Goal: Task Accomplishment & Management: Manage account settings

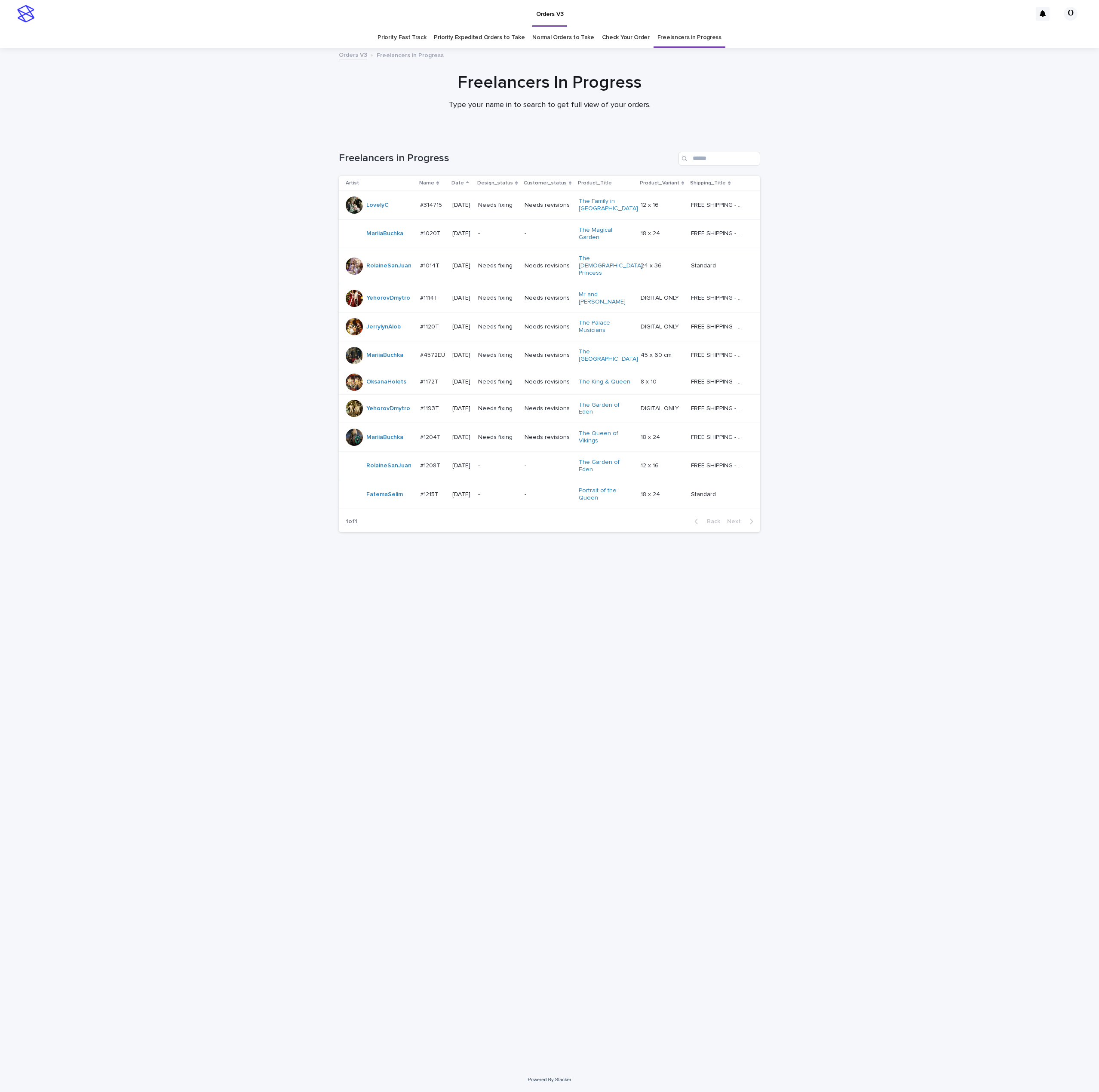
click at [427, 376] on p "#1172T" at bounding box center [430, 381] width 20 height 9
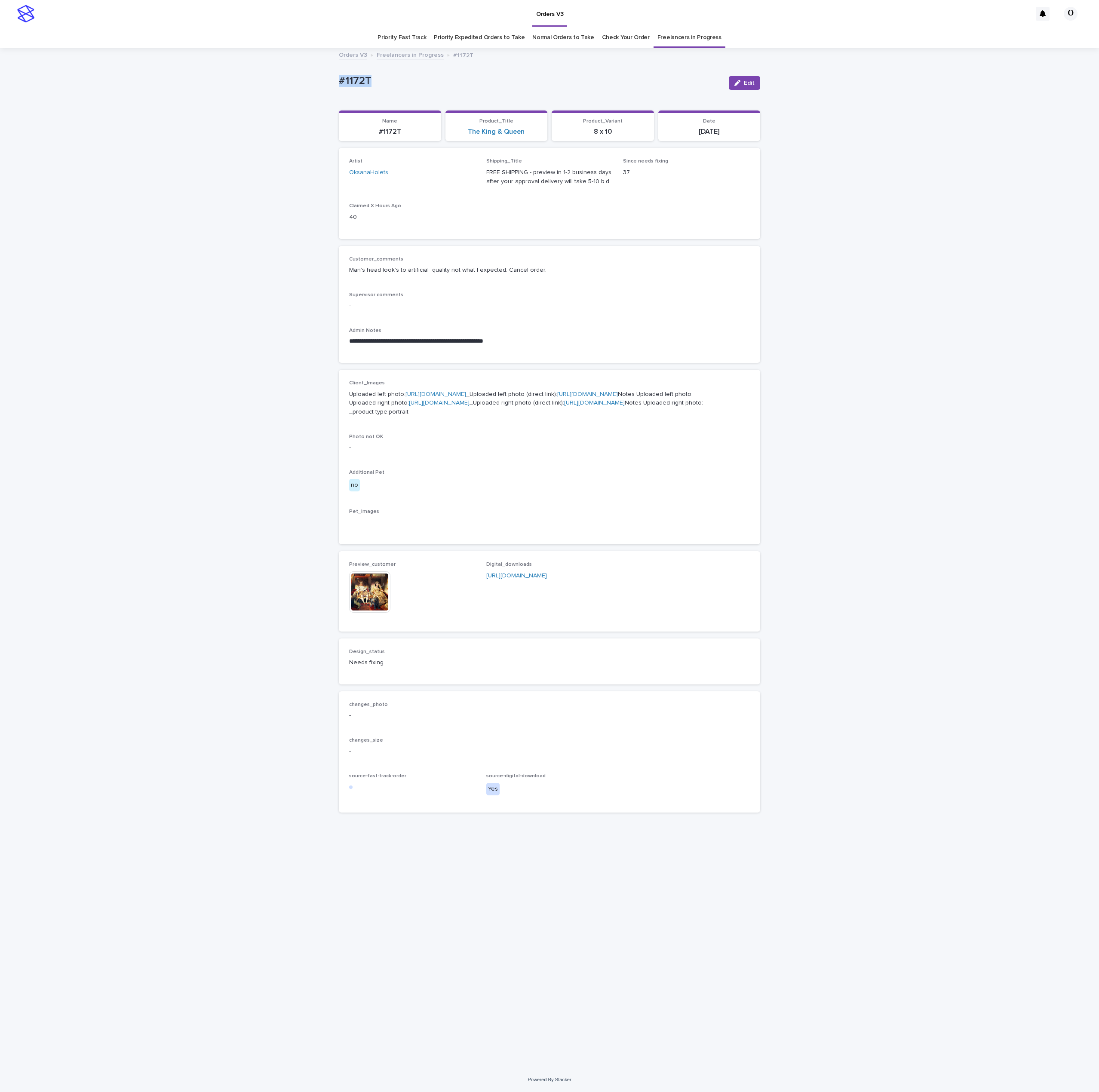
drag, startPoint x: 357, startPoint y: 83, endPoint x: 315, endPoint y: 88, distance: 42.3
click at [315, 88] on div "**********" at bounding box center [549, 558] width 1099 height 1019
click at [627, 41] on link "Check Your Order" at bounding box center [626, 37] width 48 height 20
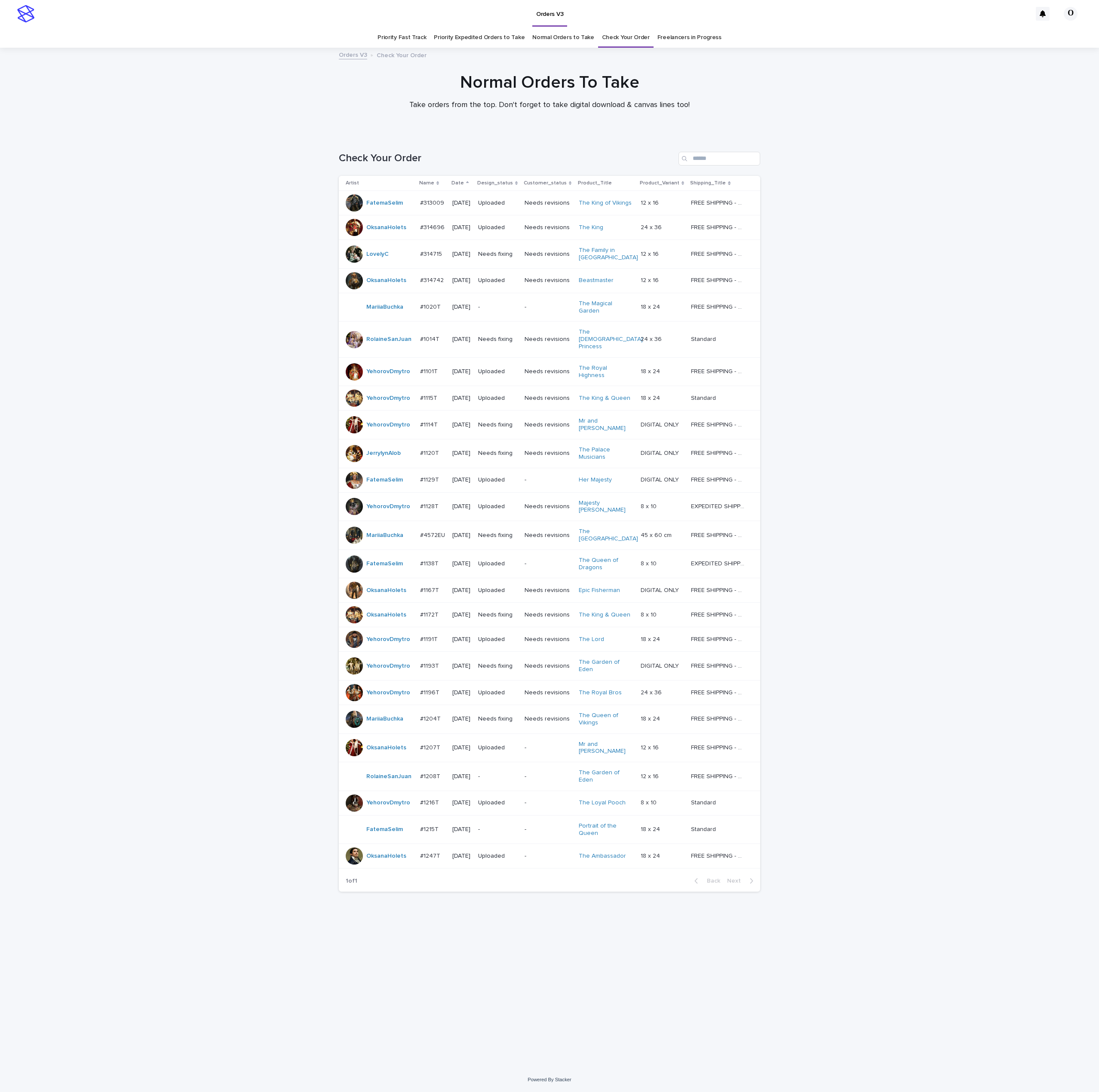
click at [346, 657] on div at bounding box center [354, 665] width 17 height 17
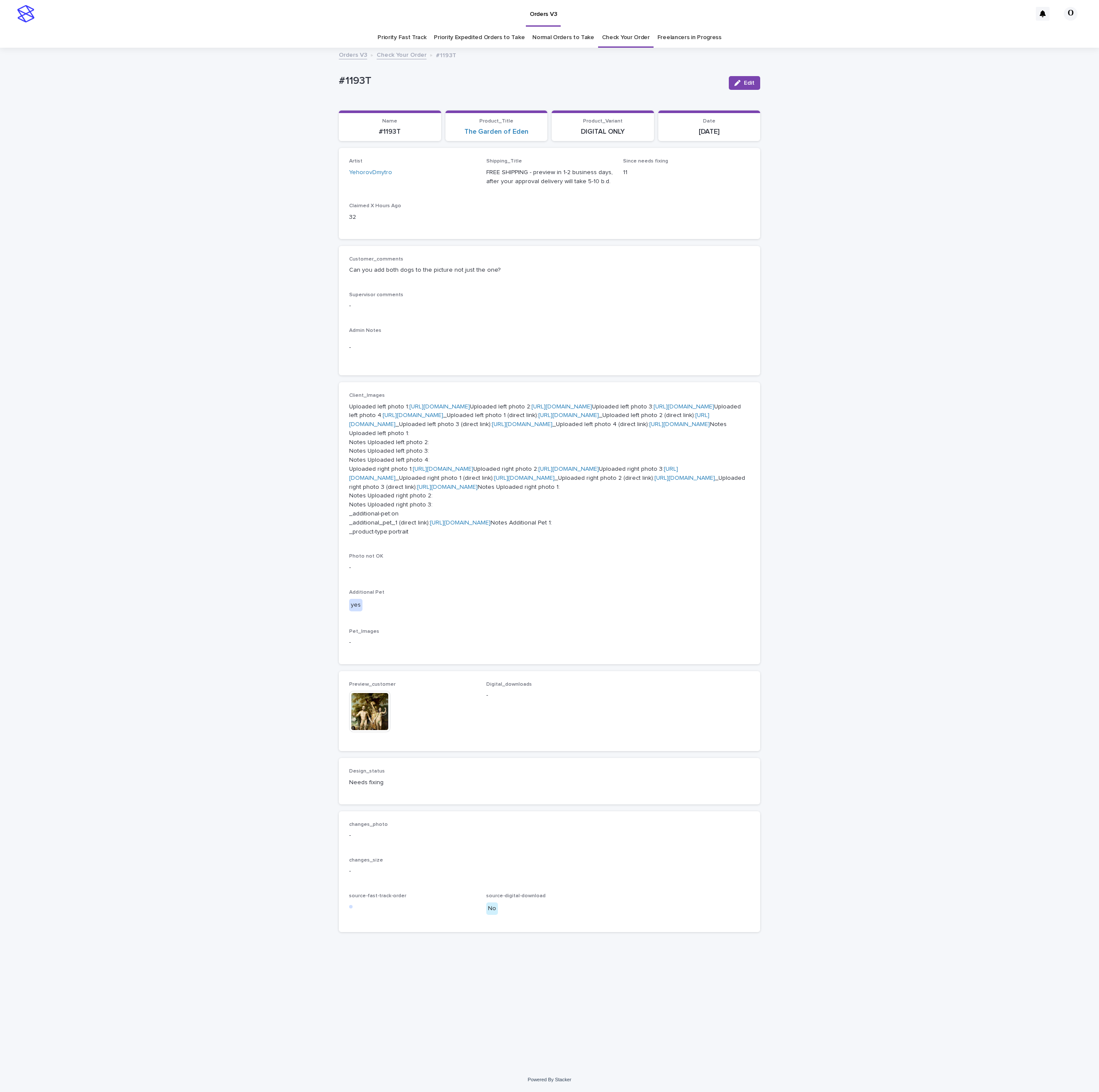
scroll to position [192, 0]
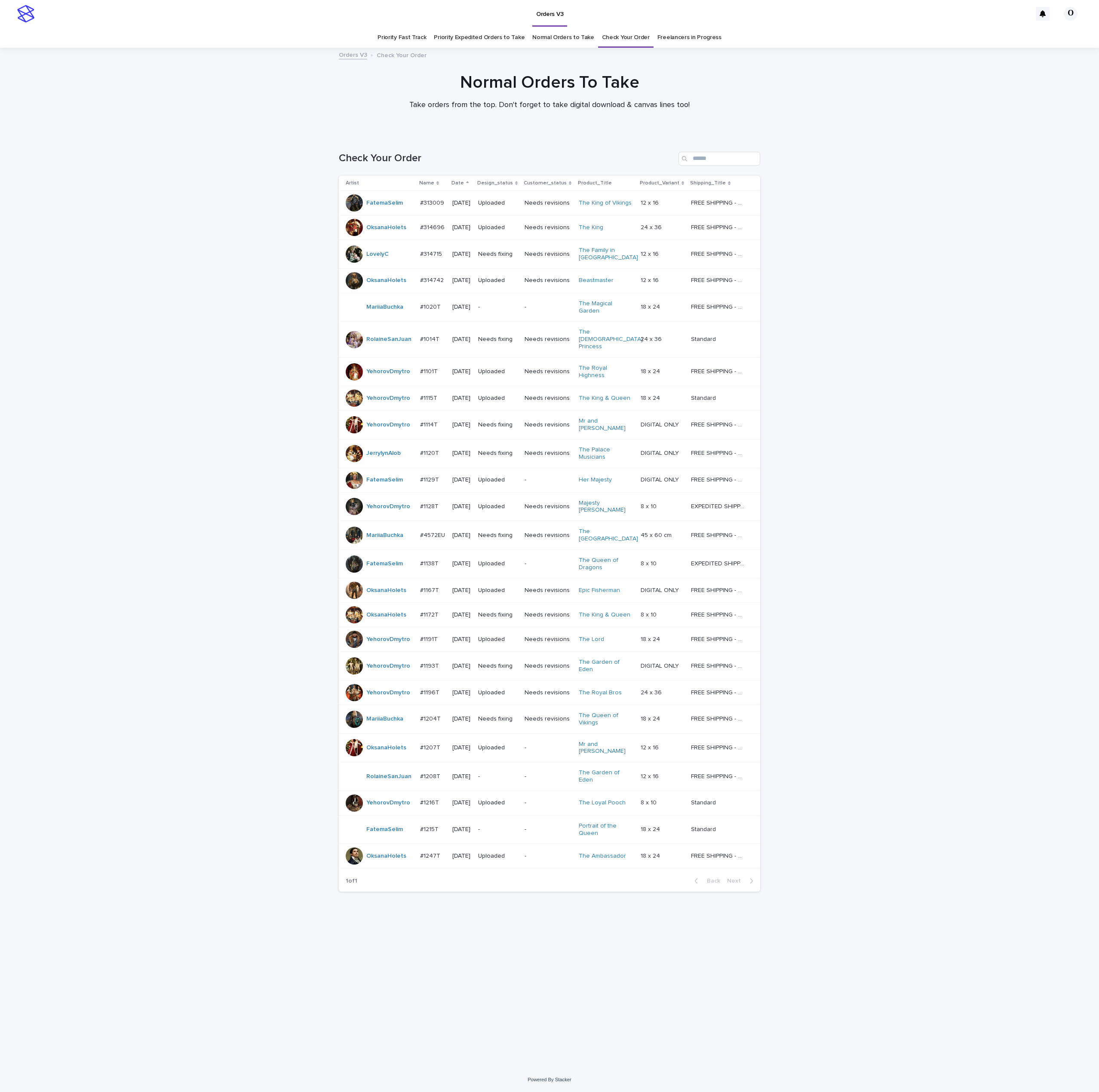
click at [425, 585] on p "#1167T" at bounding box center [430, 589] width 20 height 9
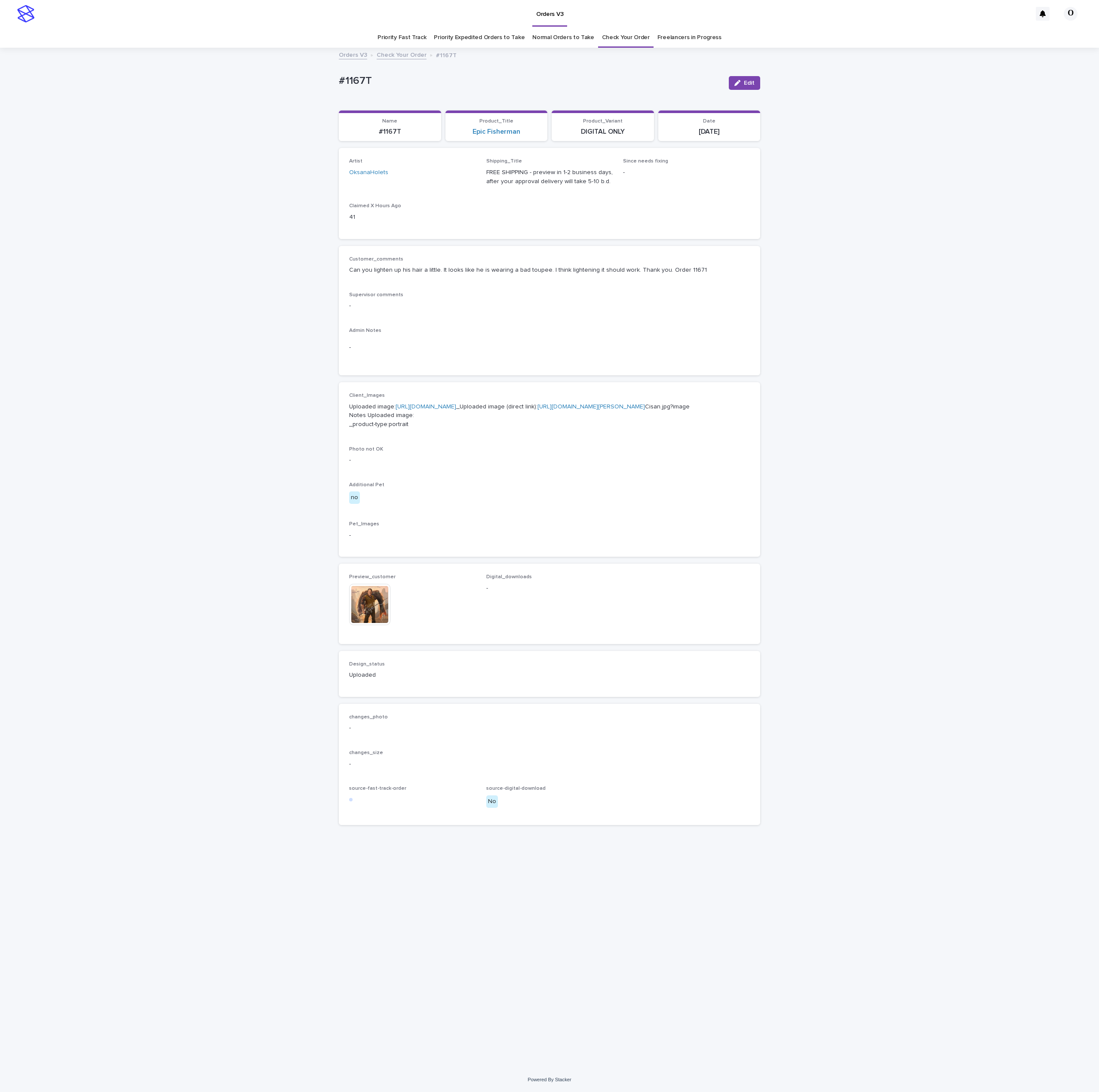
click at [396, 410] on link "https://cdn.shopify.com-uploadkit.app/s/files/1/0033/4807/0511/files/download.h…" at bounding box center [426, 406] width 61 height 6
drag, startPoint x: 388, startPoint y: 75, endPoint x: 379, endPoint y: 75, distance: 9.0
click at [379, 75] on div "#1167T Edit" at bounding box center [549, 83] width 421 height 34
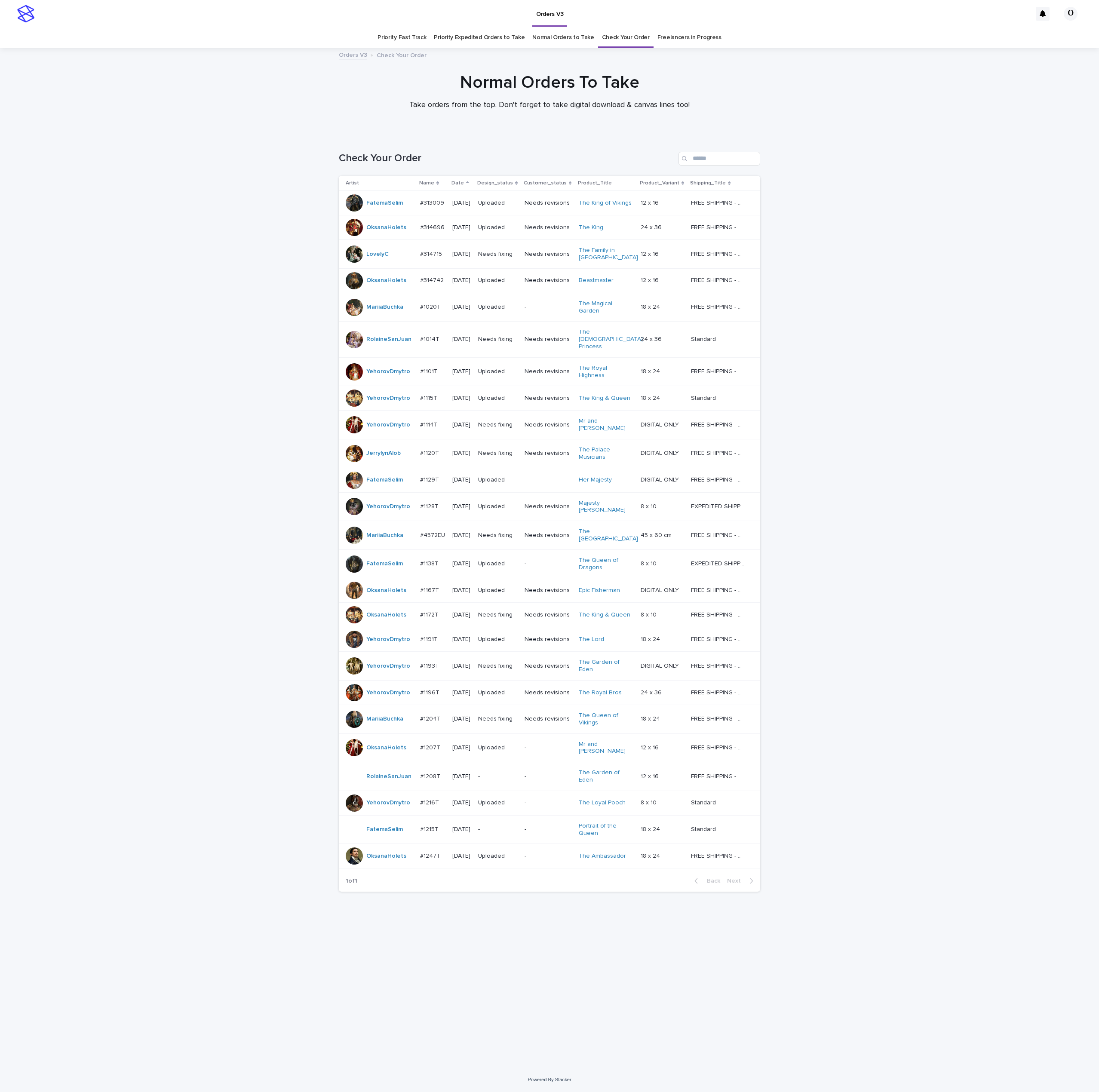
click at [424, 393] on p "#1115T" at bounding box center [429, 397] width 19 height 9
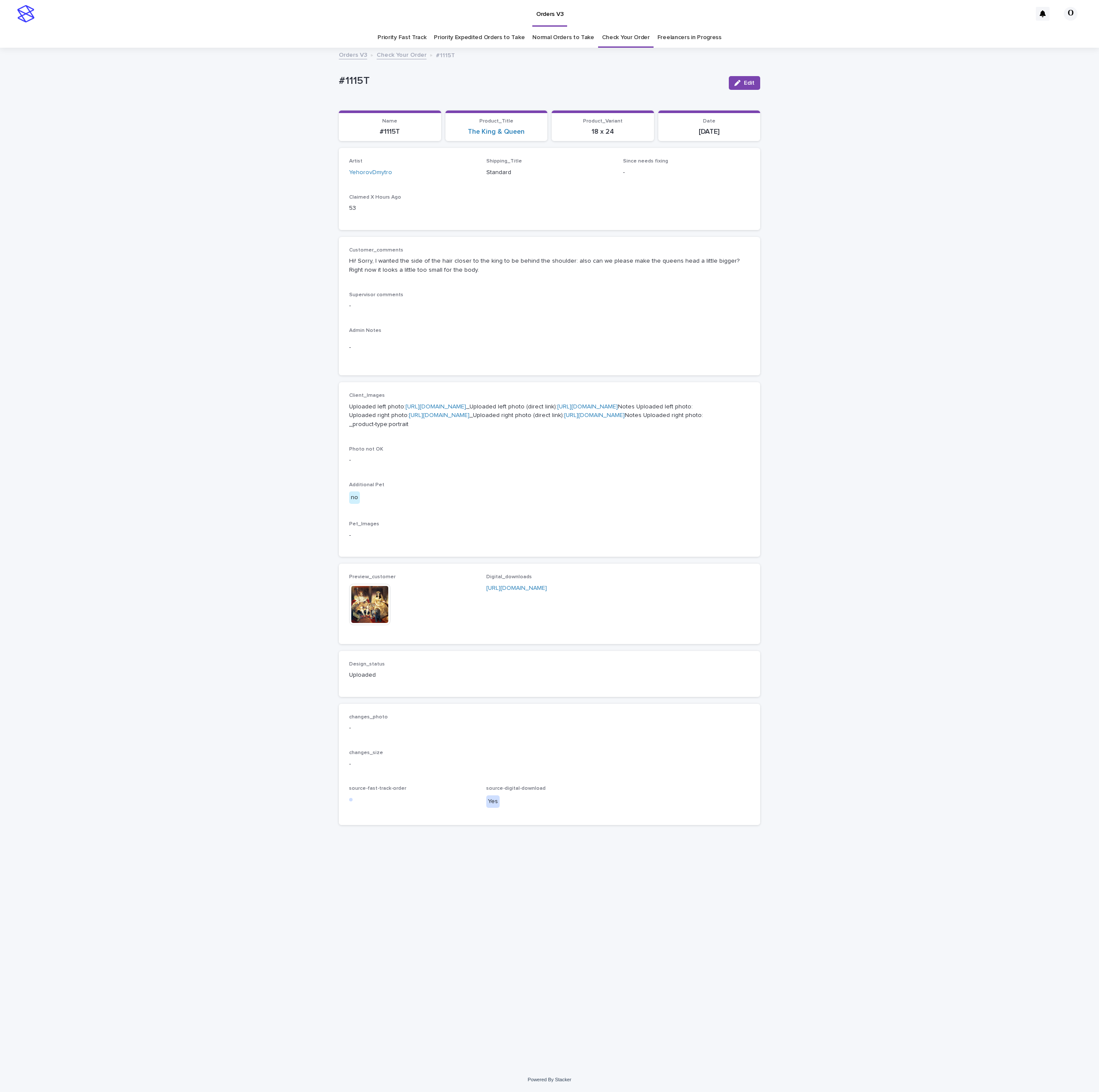
click at [706, 38] on link "Freelancers in Progress" at bounding box center [689, 37] width 64 height 20
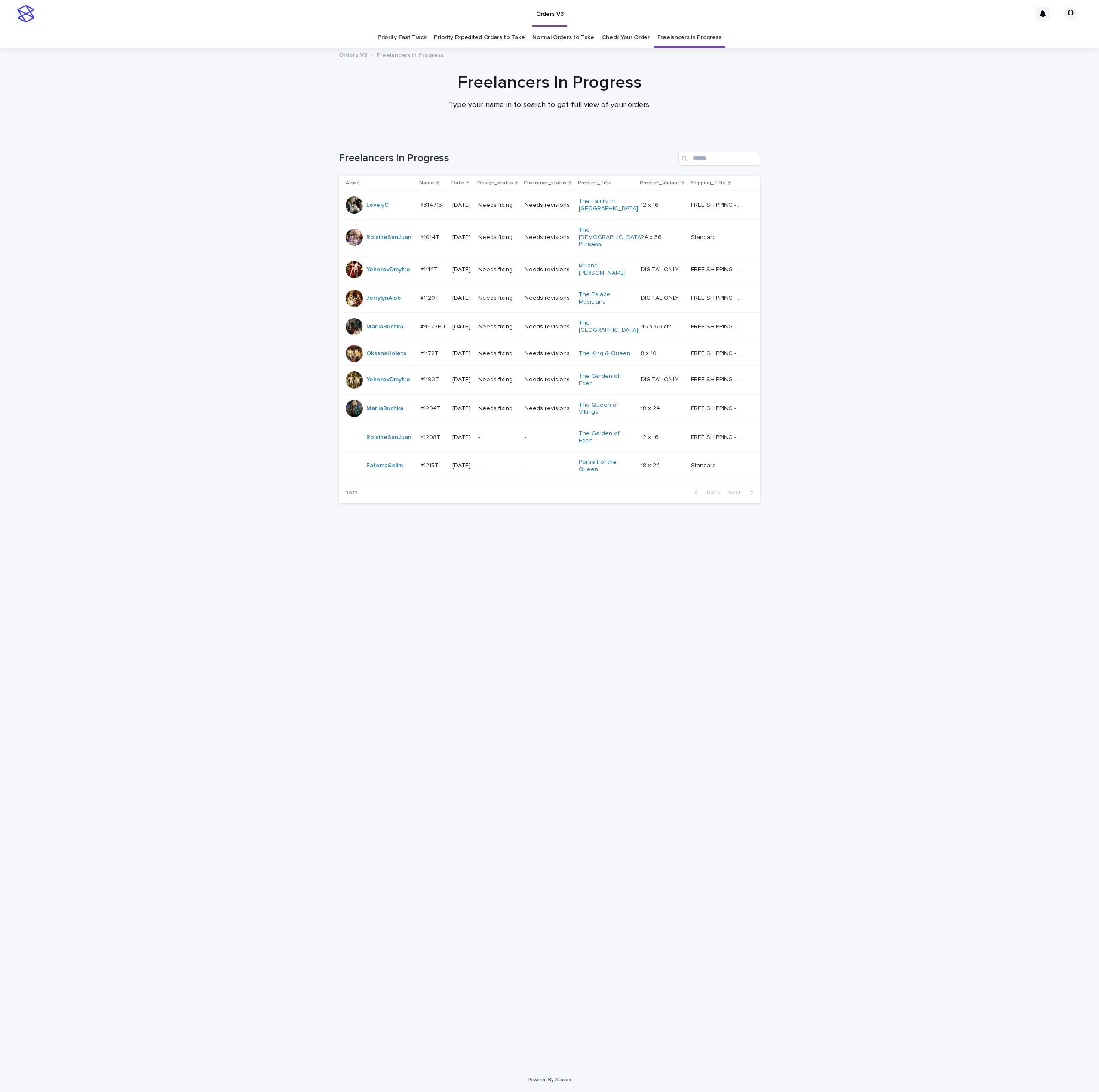
click at [420, 348] on p "#1172T" at bounding box center [430, 353] width 20 height 9
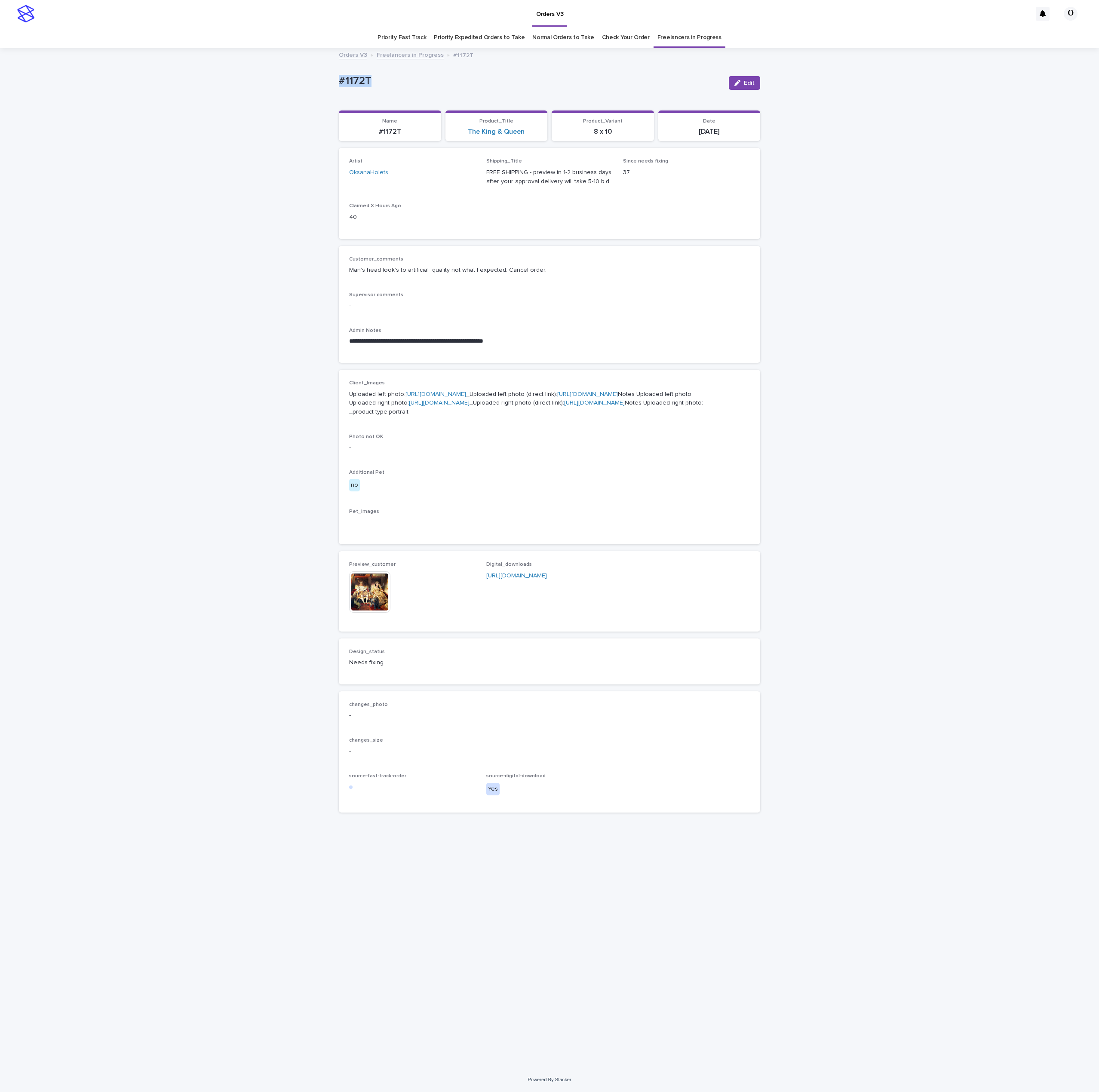
drag, startPoint x: 409, startPoint y: 75, endPoint x: 343, endPoint y: 74, distance: 66.0
click at [312, 81] on div "**********" at bounding box center [549, 558] width 1099 height 1019
copy p "#1172T"
click at [434, 359] on div "**********" at bounding box center [549, 304] width 421 height 117
click at [406, 397] on link "[URL][DOMAIN_NAME]" at bounding box center [436, 394] width 61 height 6
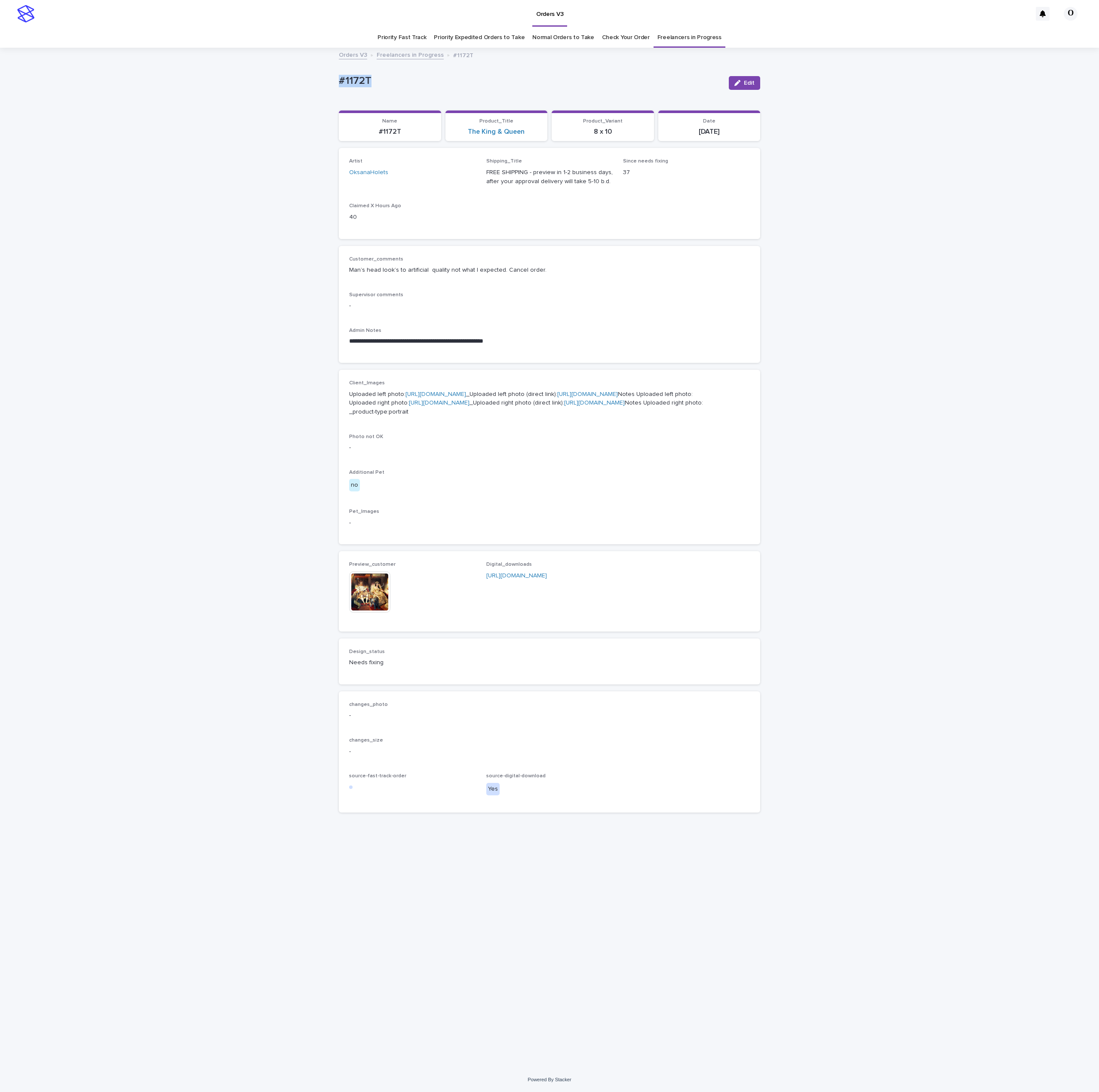
drag, startPoint x: 389, startPoint y: 84, endPoint x: 336, endPoint y: 87, distance: 53.1
click at [252, 81] on div "**********" at bounding box center [549, 558] width 1099 height 1019
copy p "#1172T"
drag, startPoint x: 559, startPoint y: 292, endPoint x: 613, endPoint y: 220, distance: 90.0
click at [559, 292] on p "Supervisor comments" at bounding box center [549, 294] width 401 height 6
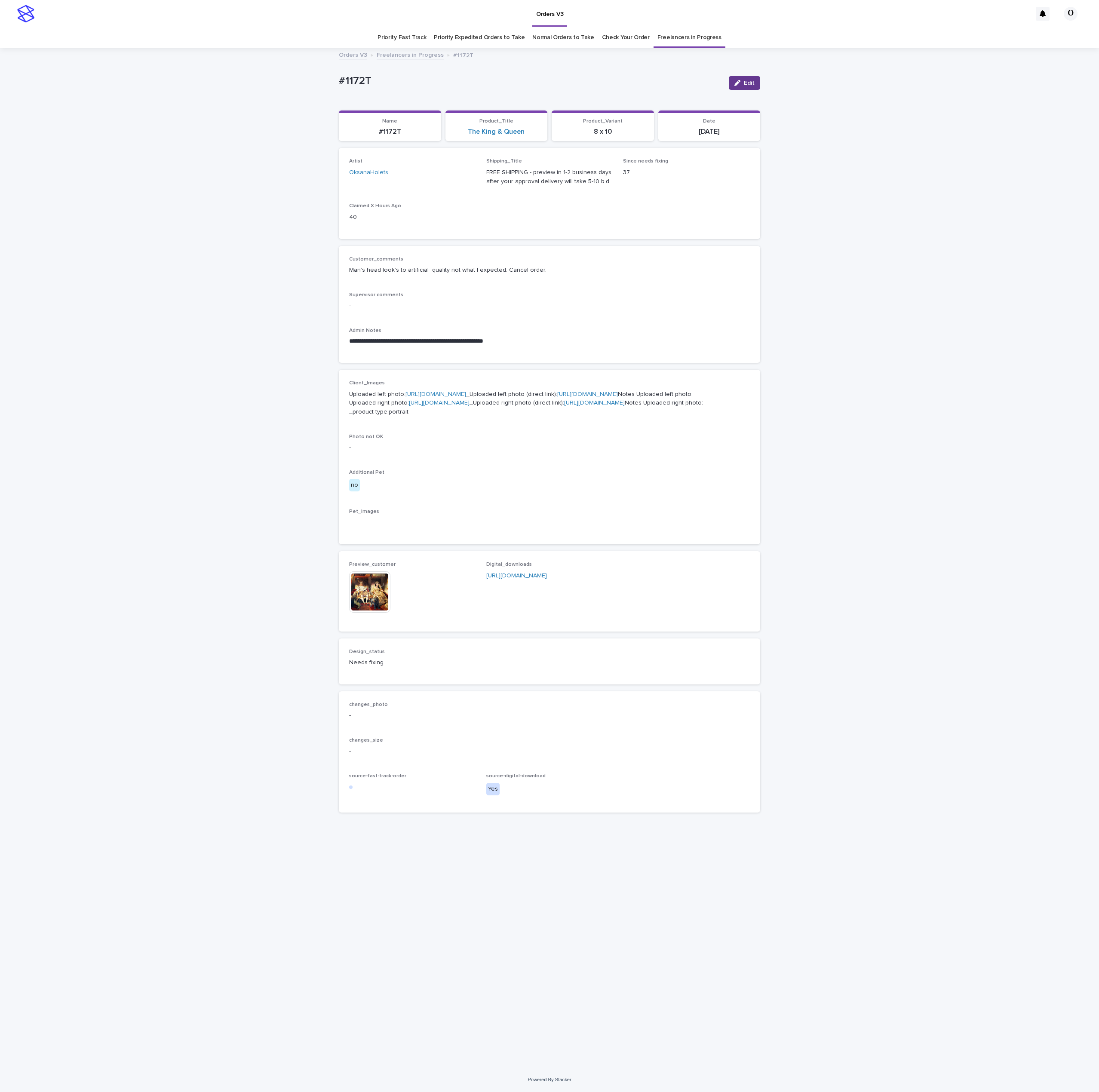
click at [752, 89] on button "Edit" at bounding box center [744, 83] width 31 height 14
click at [389, 583] on icon at bounding box center [390, 580] width 4 height 7
click at [372, 589] on span "Add" at bounding box center [374, 586] width 11 height 6
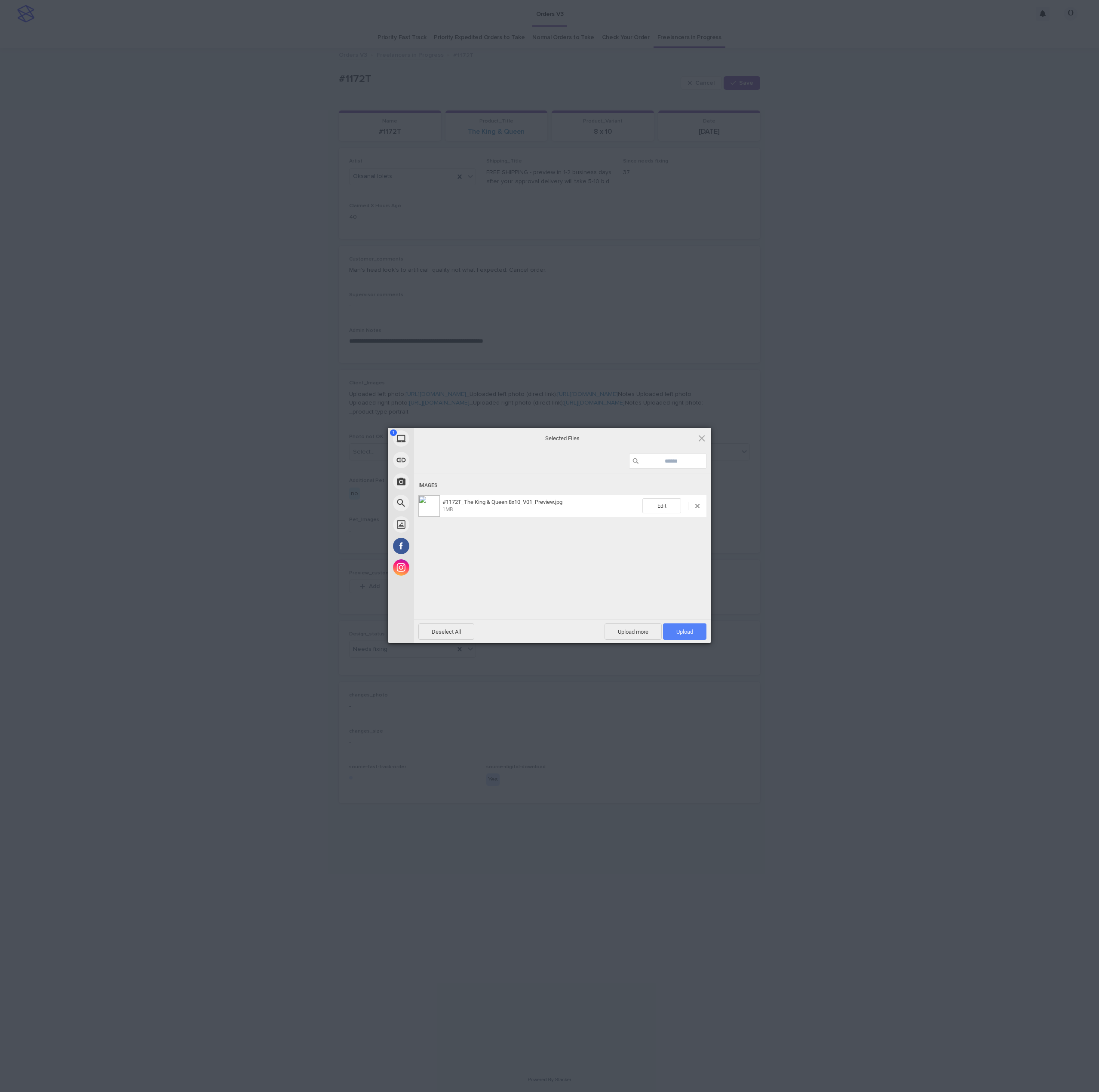
click at [680, 629] on span "Upload 1" at bounding box center [685, 632] width 17 height 7
click at [830, 549] on div "My Device Link (URL) Take Photo Web Search Unsplash Facebook Instagram Uploaded…" at bounding box center [549, 546] width 1099 height 1092
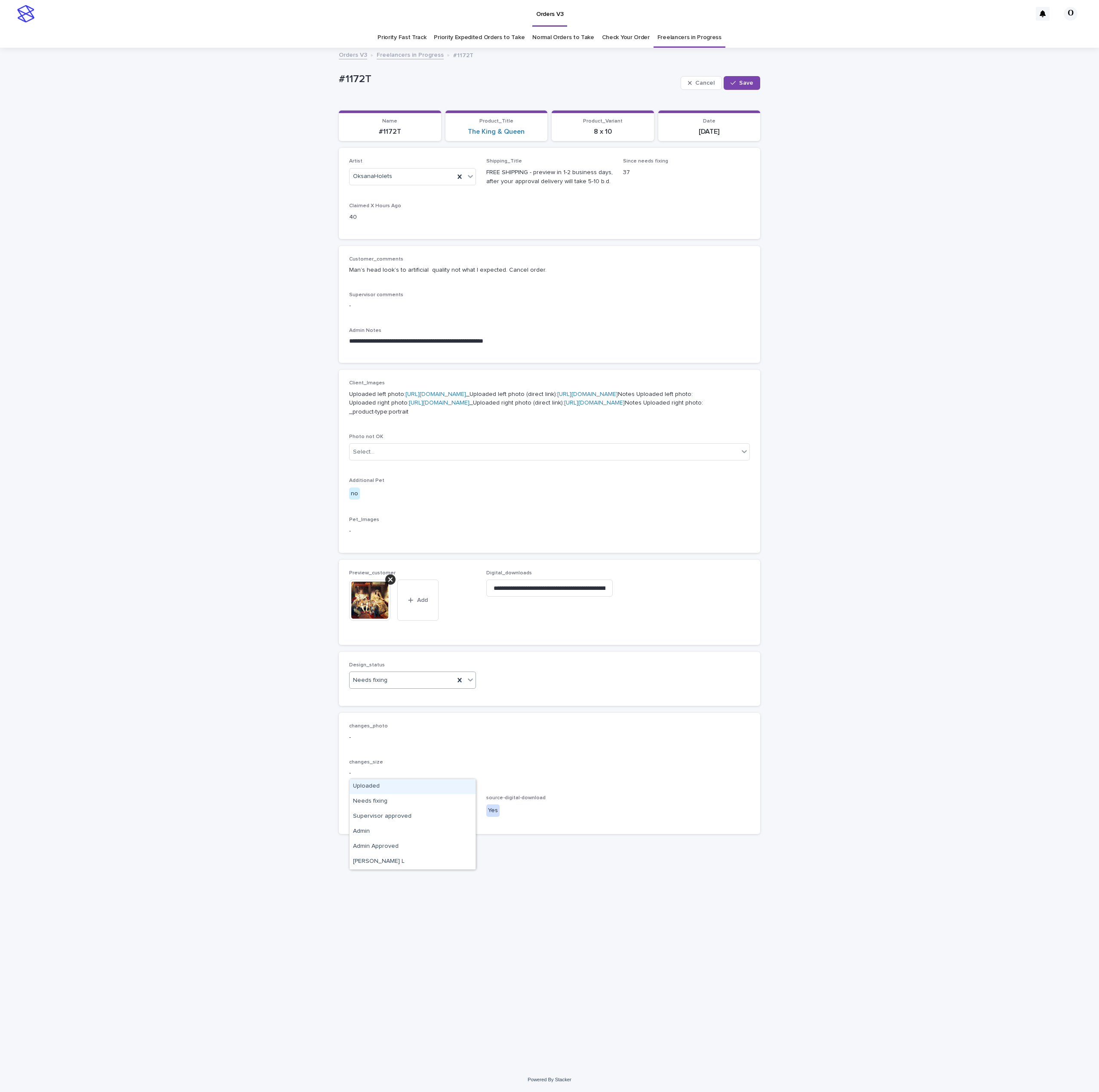
click at [392, 687] on div "Needs fixing" at bounding box center [402, 680] width 105 height 14
click at [385, 791] on div "Uploaded" at bounding box center [412, 786] width 126 height 15
click at [753, 81] on button "Save" at bounding box center [742, 83] width 36 height 14
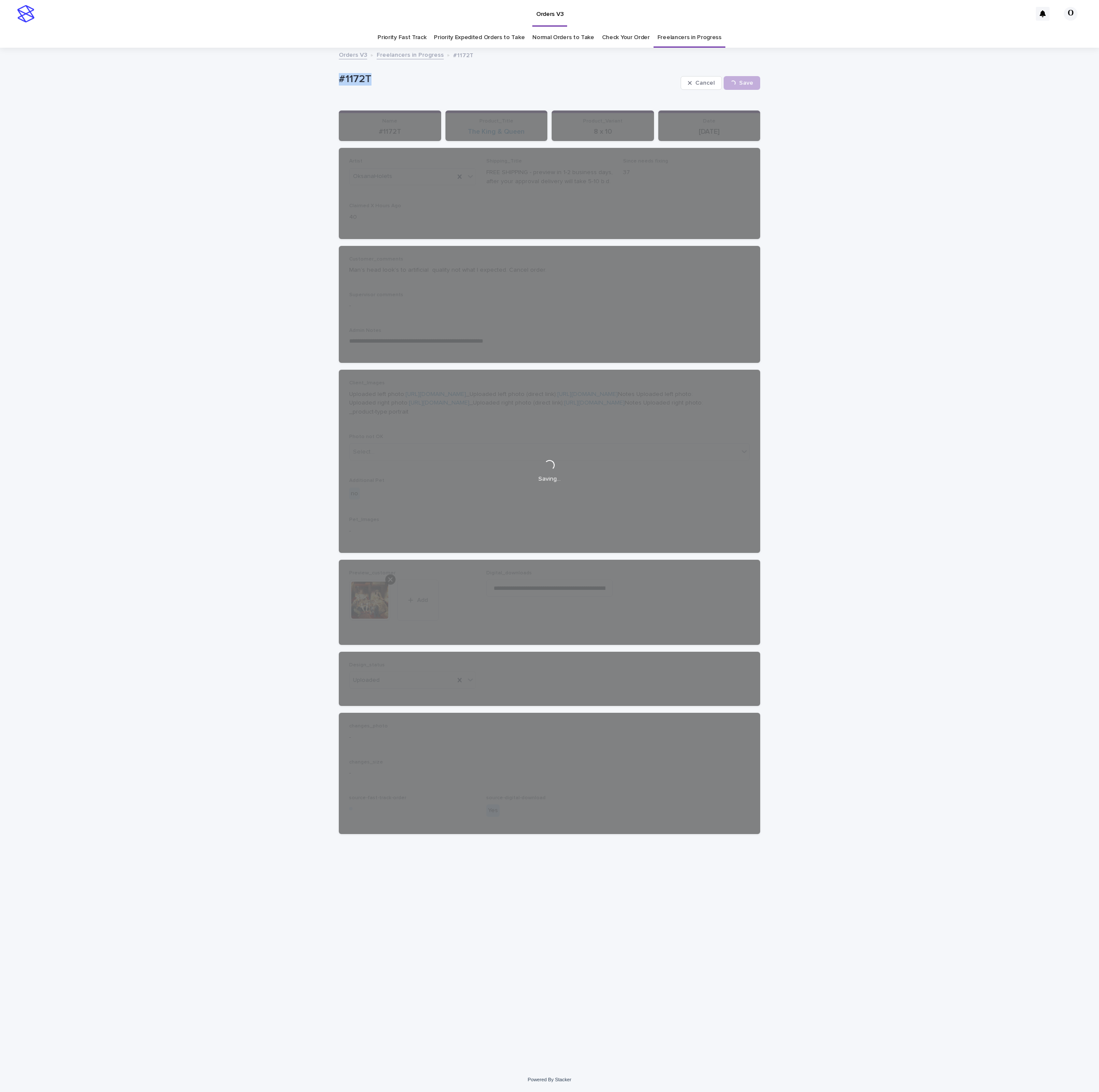
drag, startPoint x: 382, startPoint y: 80, endPoint x: 333, endPoint y: 78, distance: 49.0
click at [327, 77] on div "**********" at bounding box center [549, 558] width 1099 height 1019
drag, startPoint x: 348, startPoint y: 78, endPoint x: 354, endPoint y: 79, distance: 6.1
copy p "#1172T"
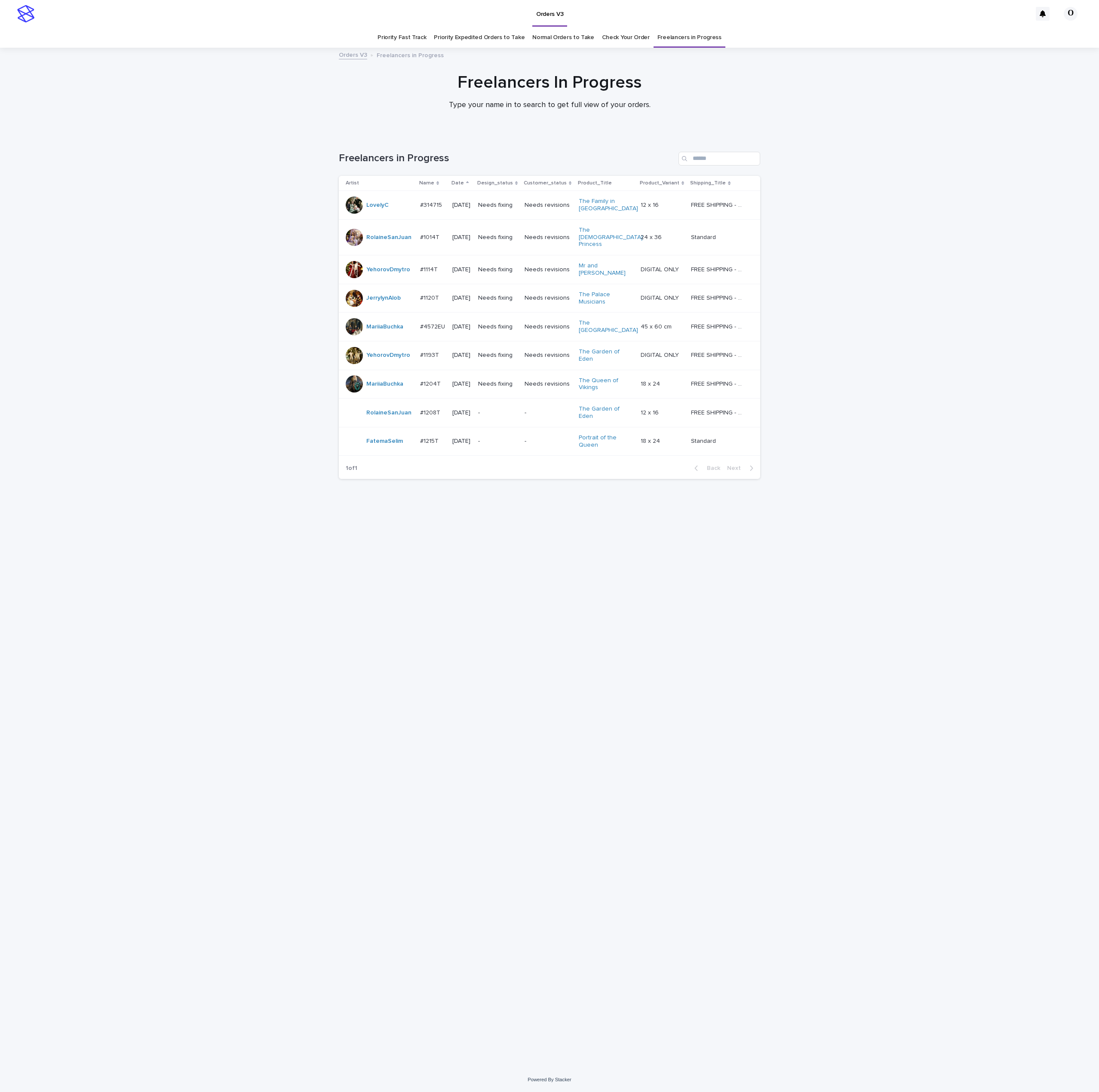
click at [476, 644] on div "Loading... Saving… Loading... Saving… Freelancers in Progress Artist Name Date …" at bounding box center [549, 590] width 430 height 911
